Goal: Task Accomplishment & Management: Complete application form

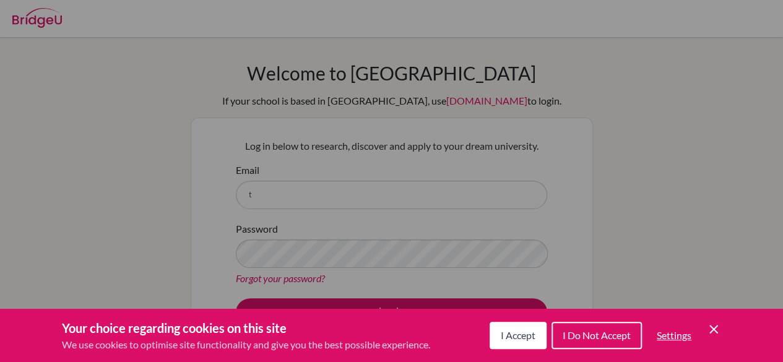
click at [580, 332] on span "I Do Not Accept" at bounding box center [596, 335] width 68 height 12
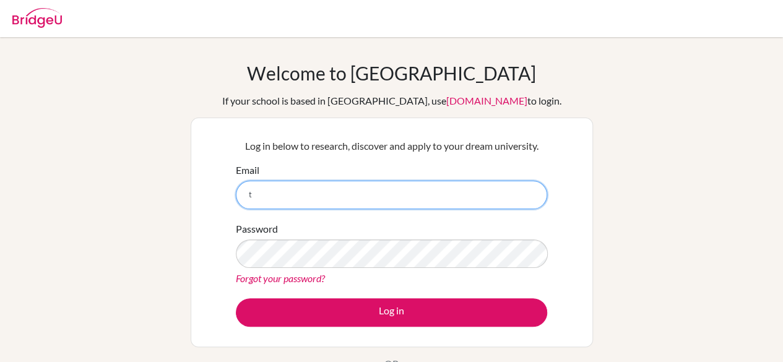
click at [323, 194] on input "t" at bounding box center [391, 195] width 311 height 28
type input "talbots@stahs.org.uk"
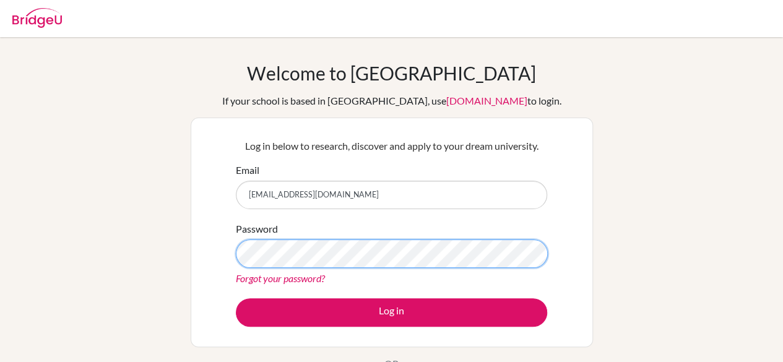
click at [236, 298] on button "Log in" at bounding box center [391, 312] width 311 height 28
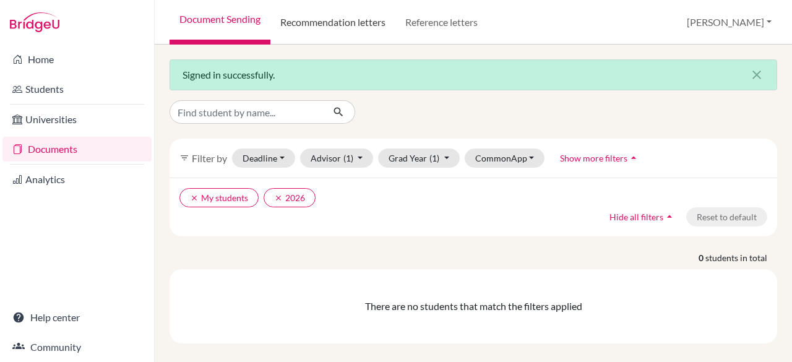
click at [322, 23] on link "Recommendation letters" at bounding box center [332, 22] width 125 height 45
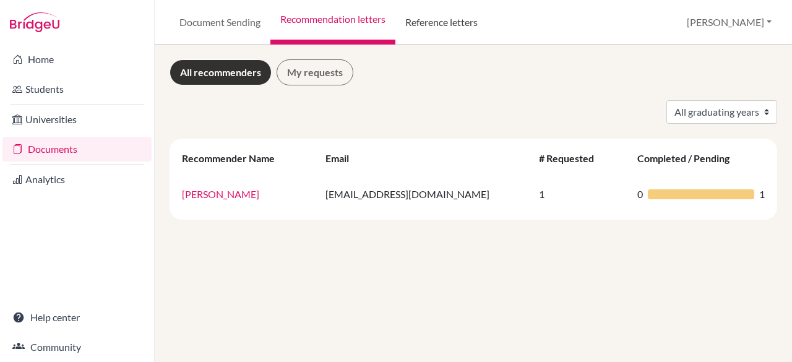
click at [432, 21] on link "Reference letters" at bounding box center [441, 22] width 92 height 45
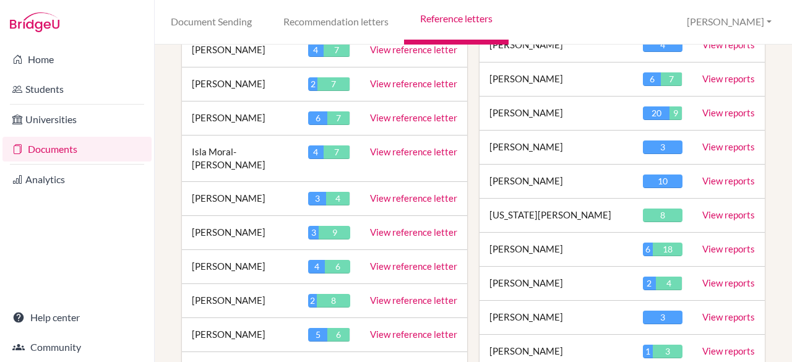
scroll to position [1671, 0]
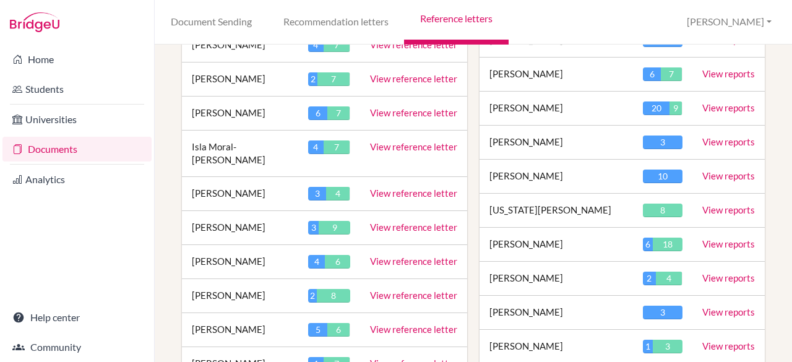
click at [380, 256] on link "View reference letter" at bounding box center [413, 261] width 87 height 11
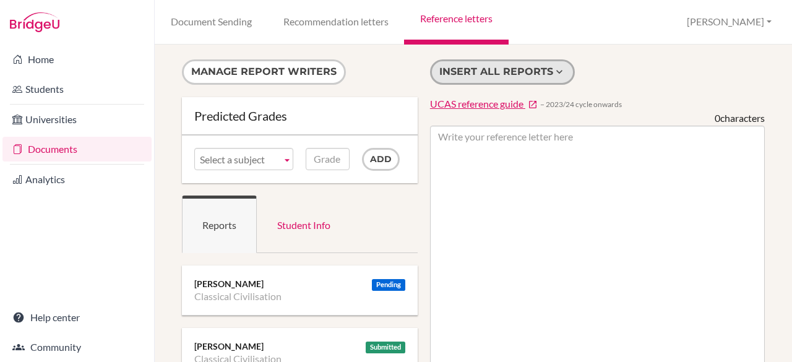
click at [483, 71] on button "Insert all reports" at bounding box center [502, 71] width 145 height 25
type textarea "Loremi do sitametco ad Elitseddo Eiusmodtempo inc ut laboreet dol mag aliquaeni…"
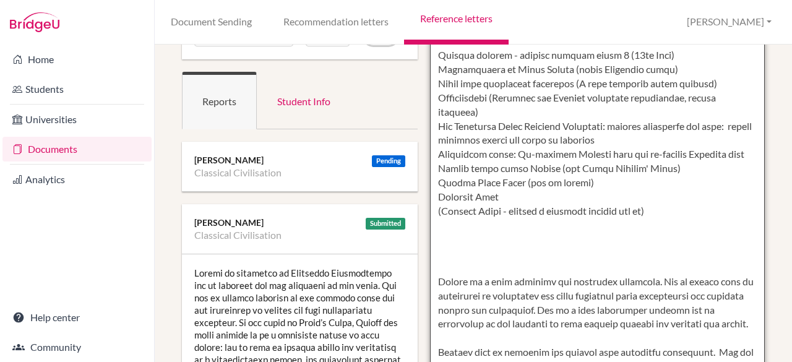
scroll to position [1145, 0]
click at [636, 268] on textarea at bounding box center [597, 359] width 335 height 715
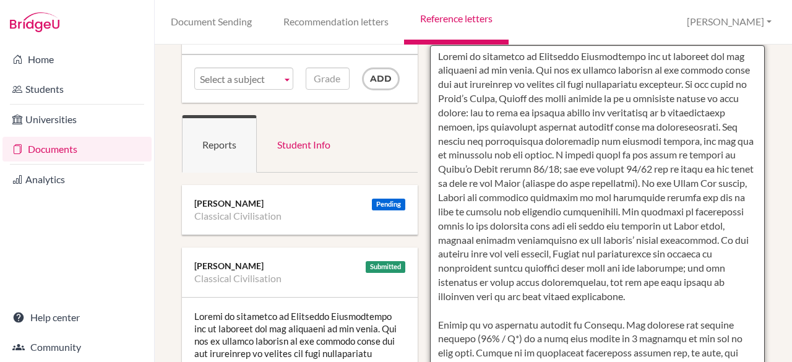
scroll to position [0, 0]
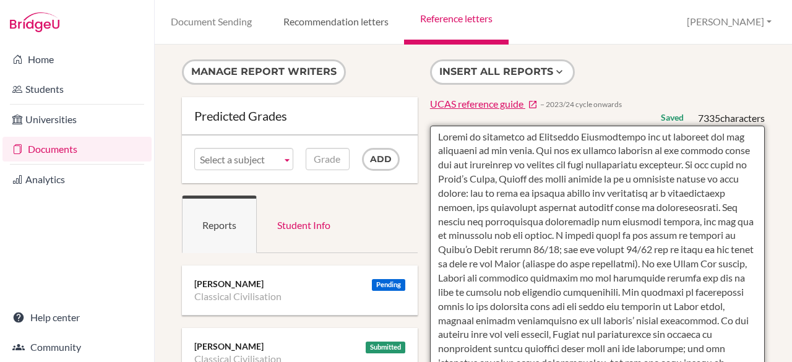
drag, startPoint x: 725, startPoint y: 272, endPoint x: 346, endPoint y: 9, distance: 461.0
click at [347, 9] on div "Document Sending Recommendation letters Reference letters [PERSON_NAME] Profile…" at bounding box center [473, 181] width 637 height 362
